Goal: Task Accomplishment & Management: Use online tool/utility

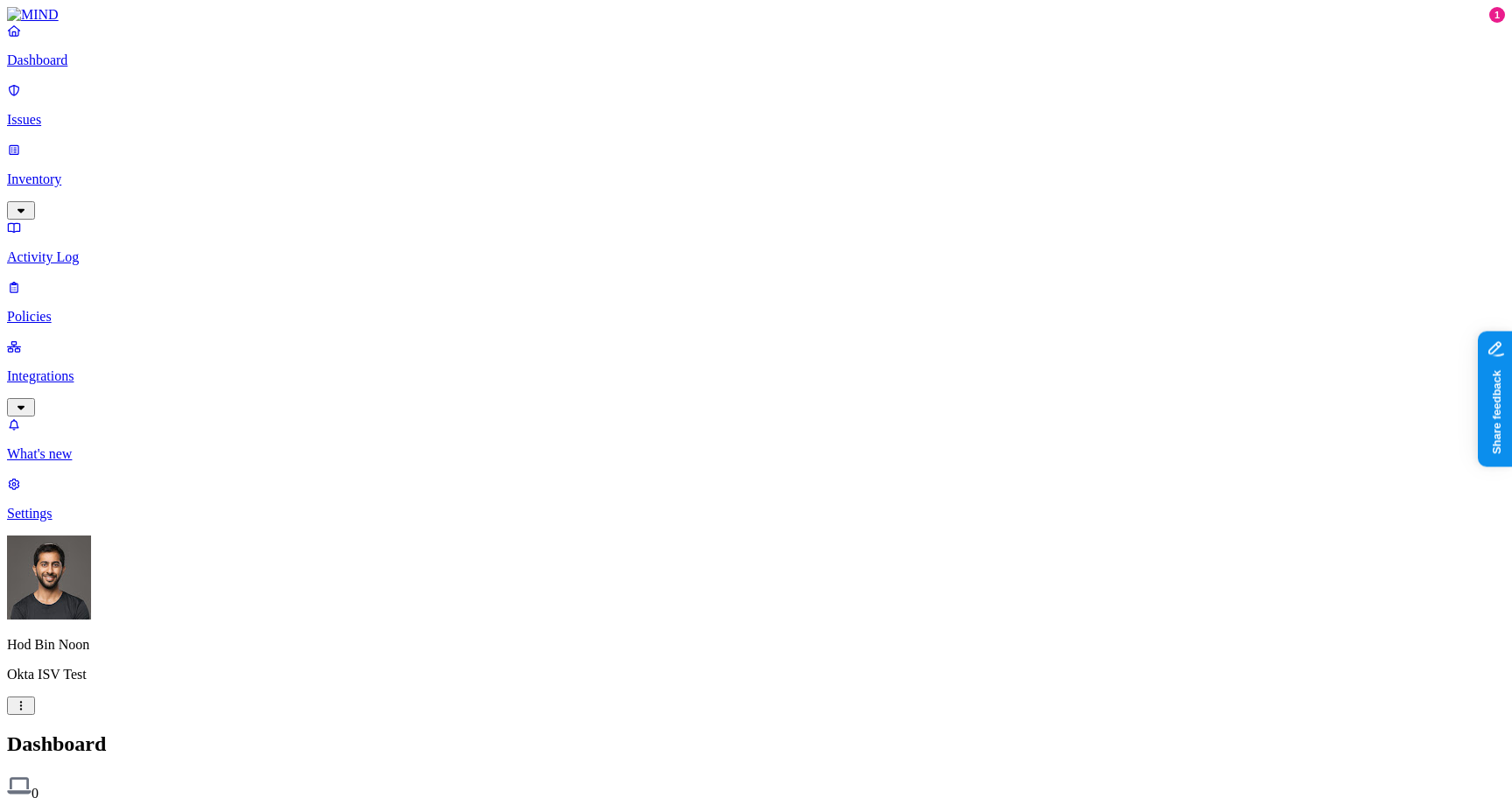
click at [166, 769] on html "Dashboard Issues Inventory Activity Log Policies Integrations What's new 1 Sett…" at bounding box center [756, 534] width 1512 height 1069
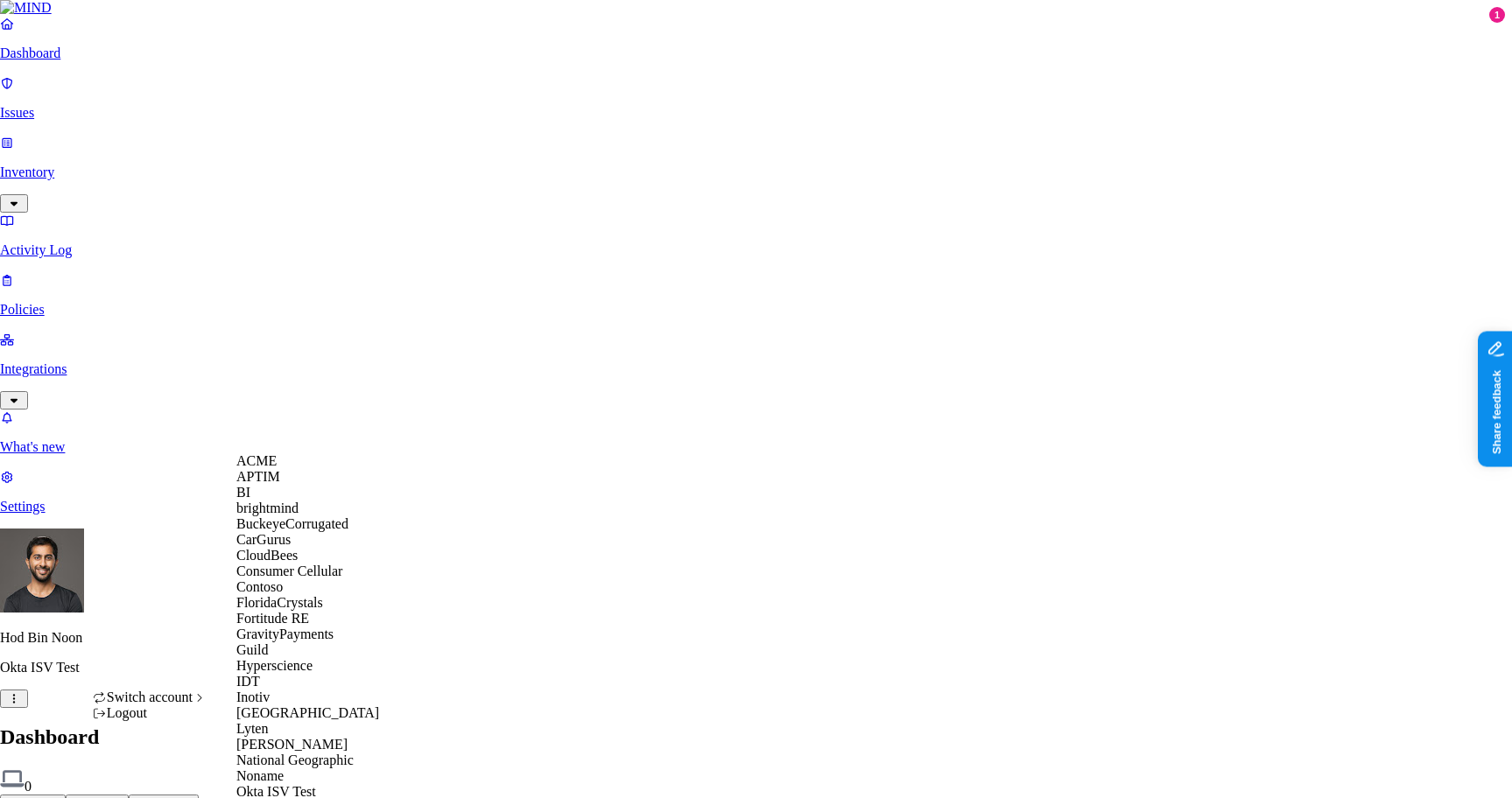
scroll to position [378, 0]
click at [301, 752] on span "National Geographic" at bounding box center [295, 759] width 117 height 15
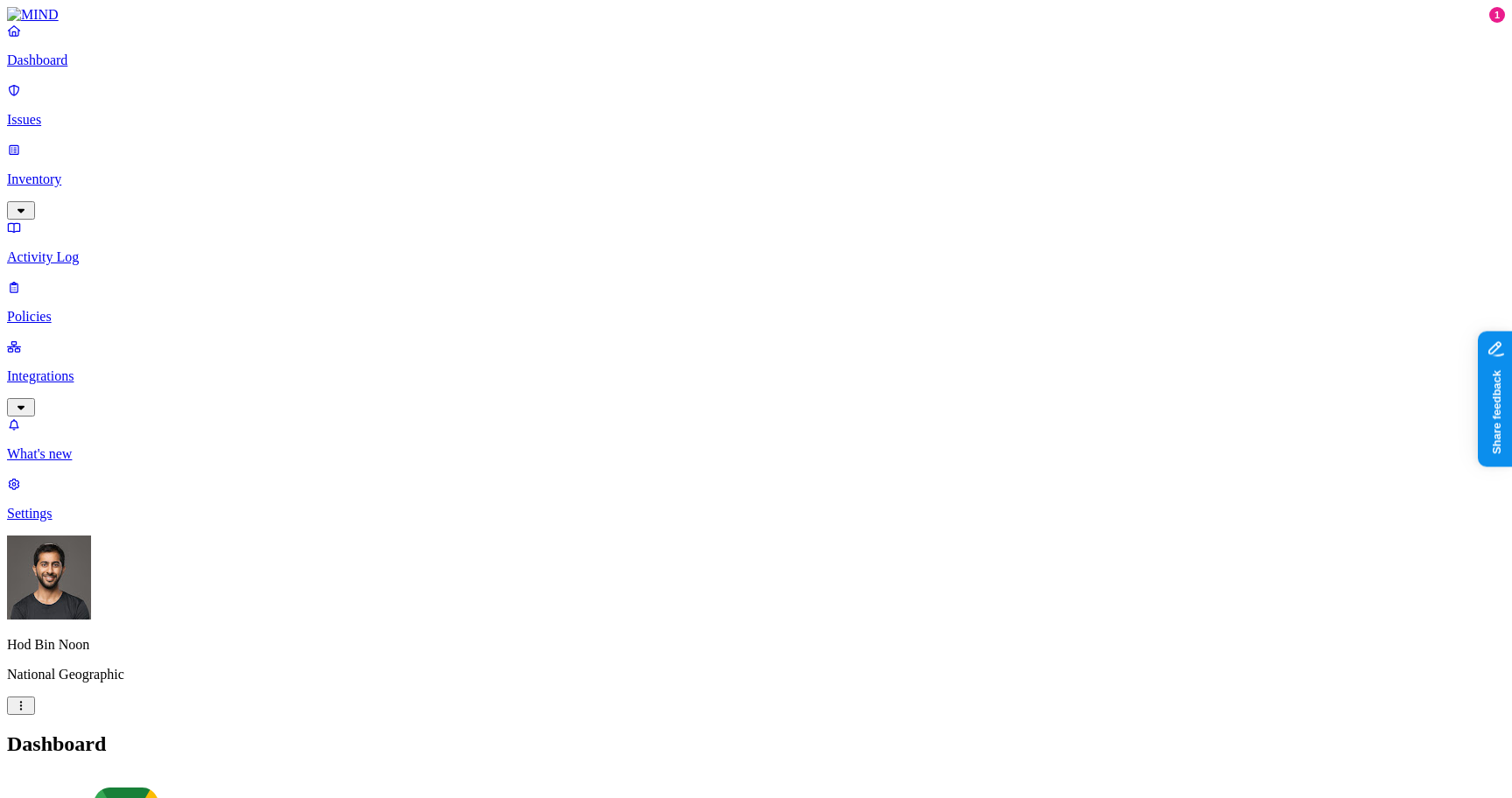
click at [132, 171] on p "Inventory" at bounding box center [756, 178] width 1498 height 15
